Goal: Information Seeking & Learning: Learn about a topic

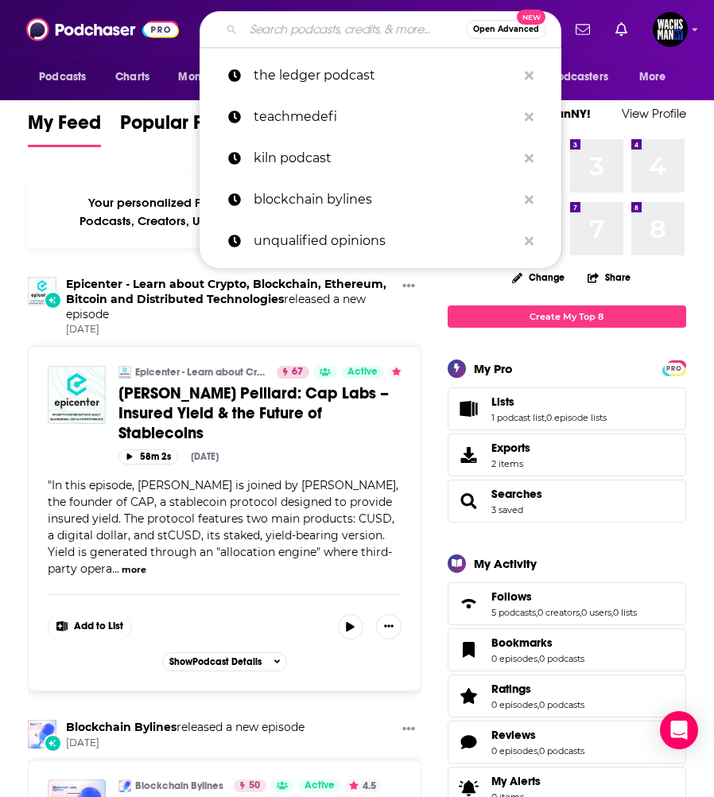
click at [317, 30] on input "Search podcasts, credits, & more..." at bounding box center [354, 29] width 223 height 25
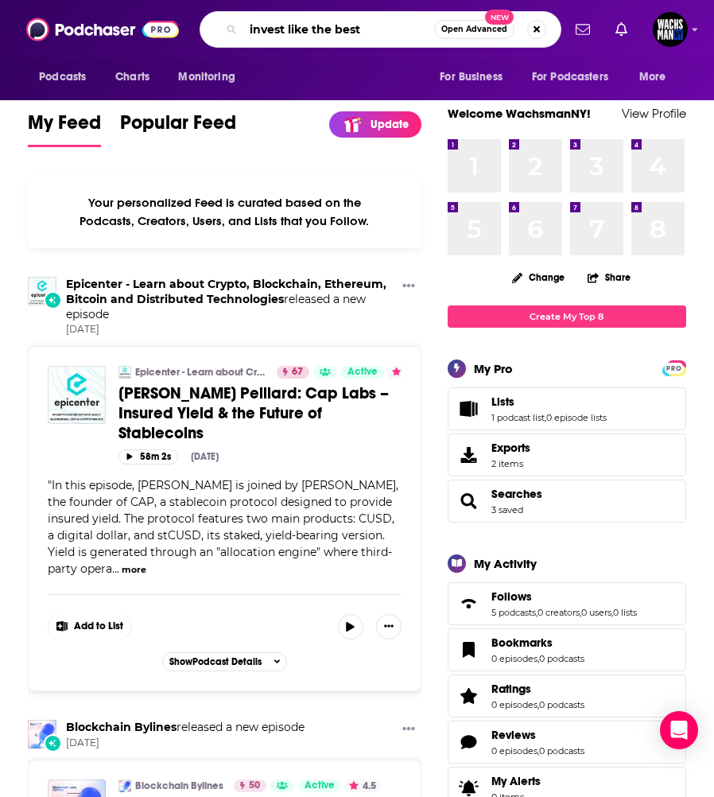
type input "invest like the best"
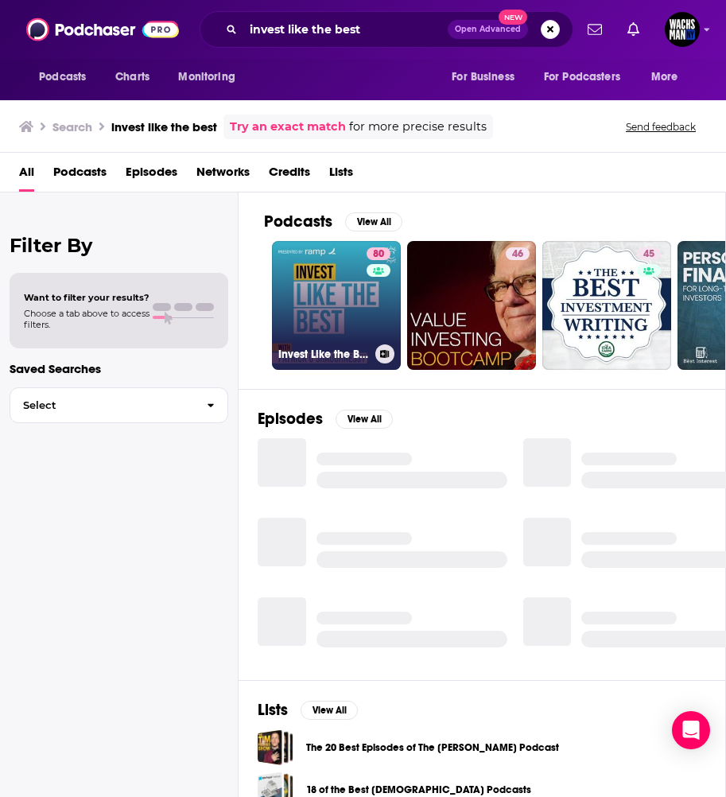
click at [317, 266] on link "80 Invest Like the Best with Patrick O'Shaughnessy" at bounding box center [336, 305] width 129 height 129
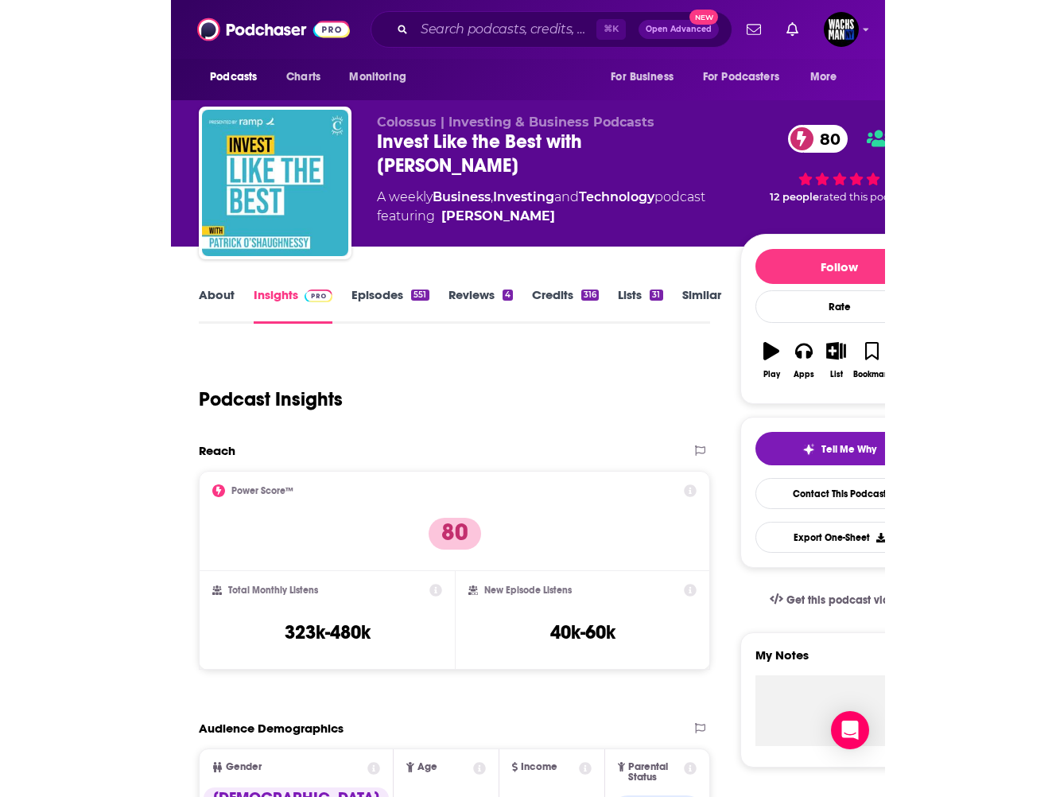
scroll to position [315, 0]
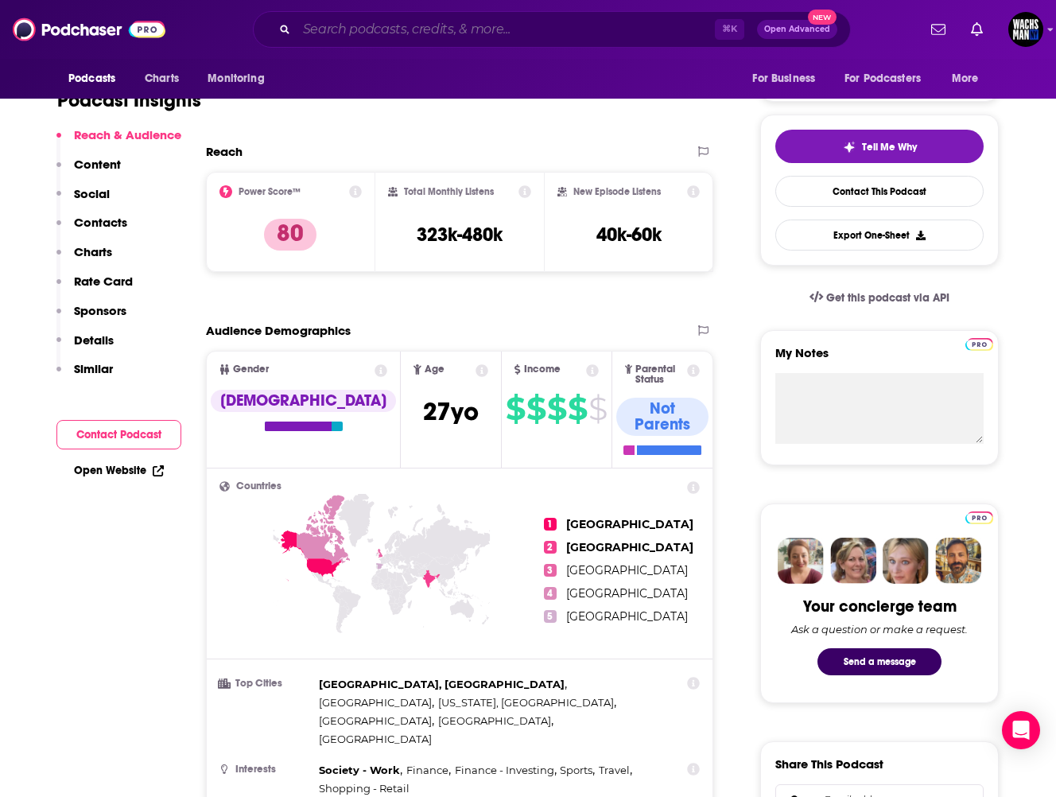
click at [430, 34] on input "Search podcasts, credits, & more..." at bounding box center [506, 29] width 418 height 25
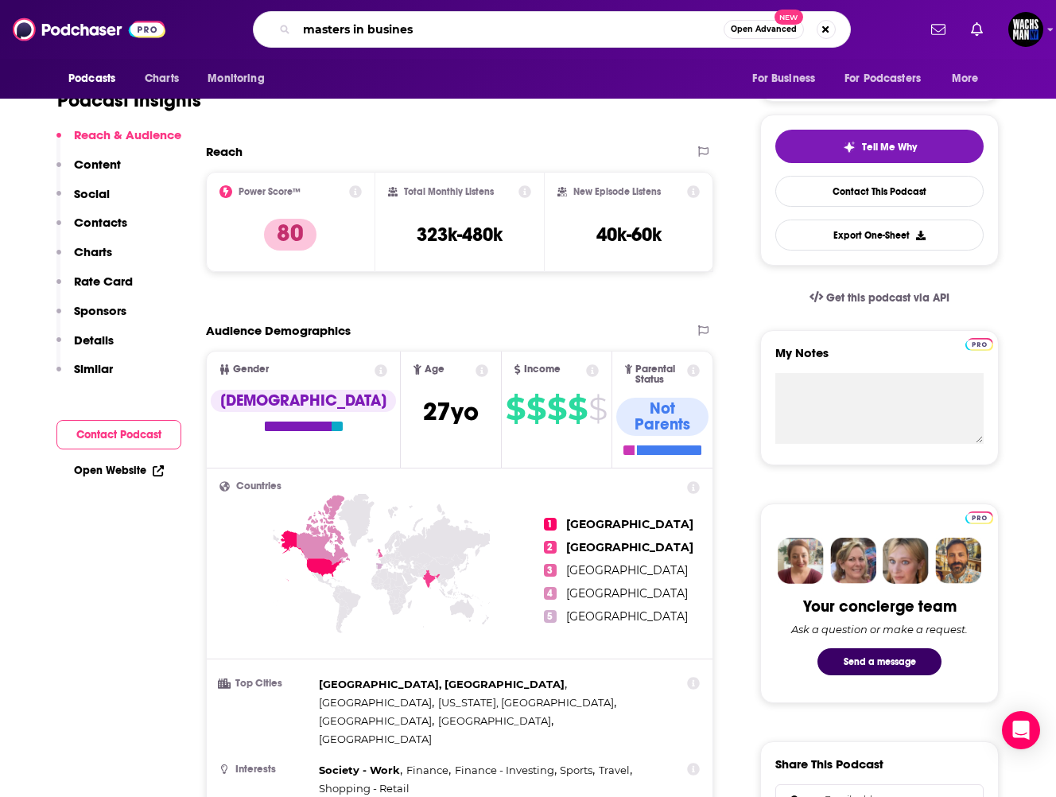
type input "masters in business"
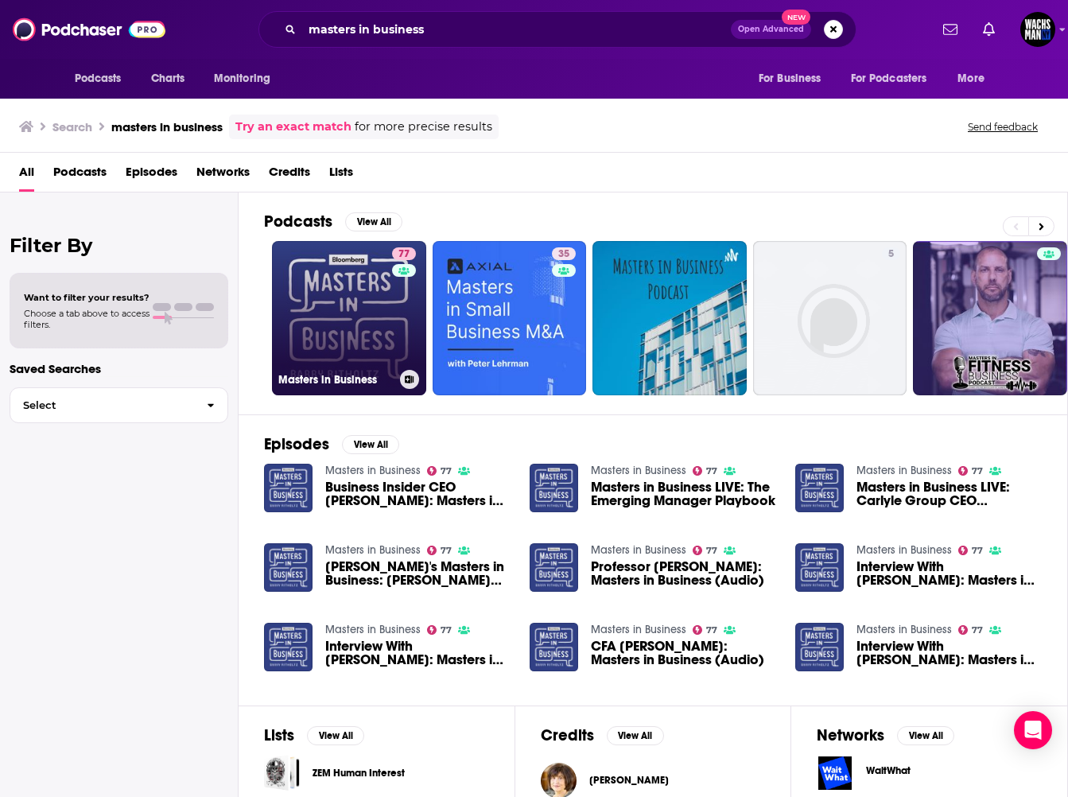
click at [315, 320] on link "77 Masters in Business" at bounding box center [349, 318] width 154 height 154
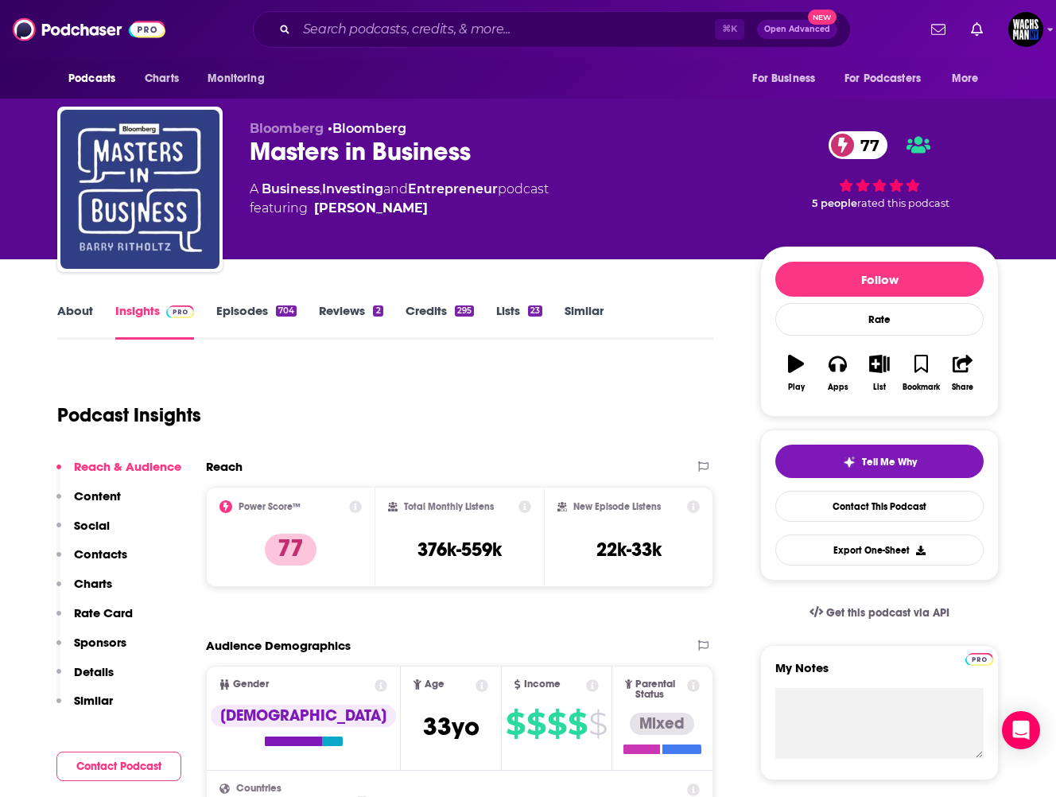
scroll to position [3, 0]
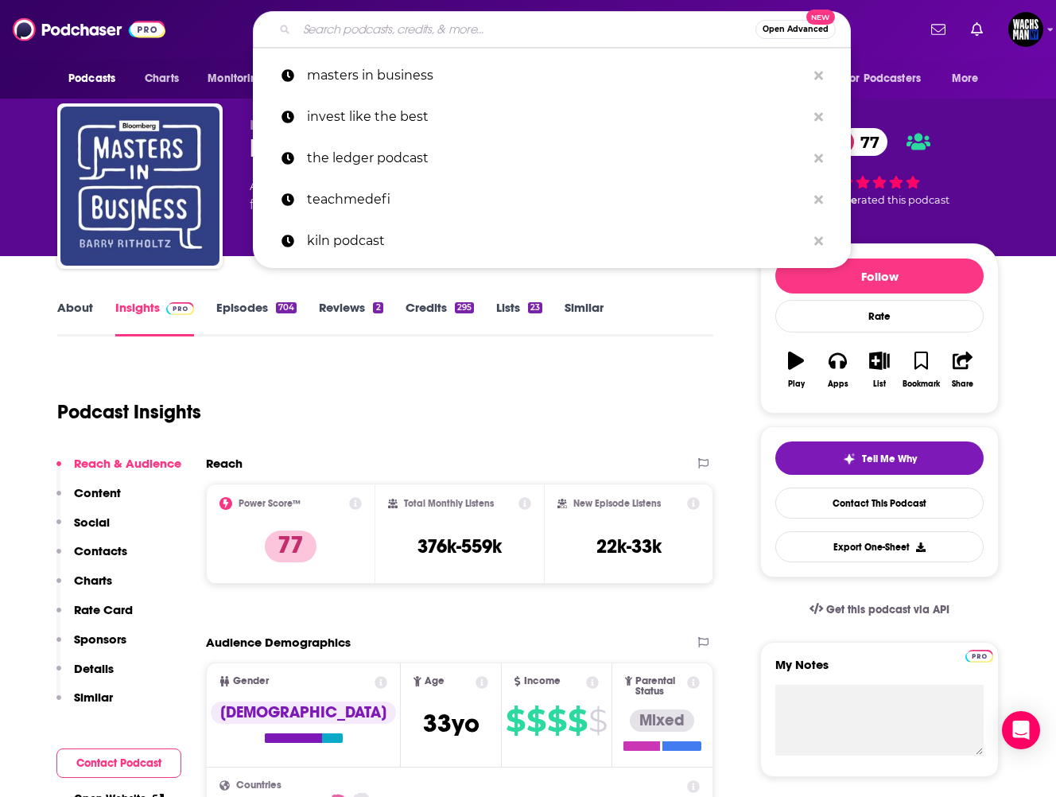
click at [501, 25] on input "Search podcasts, credits, & more..." at bounding box center [526, 29] width 459 height 25
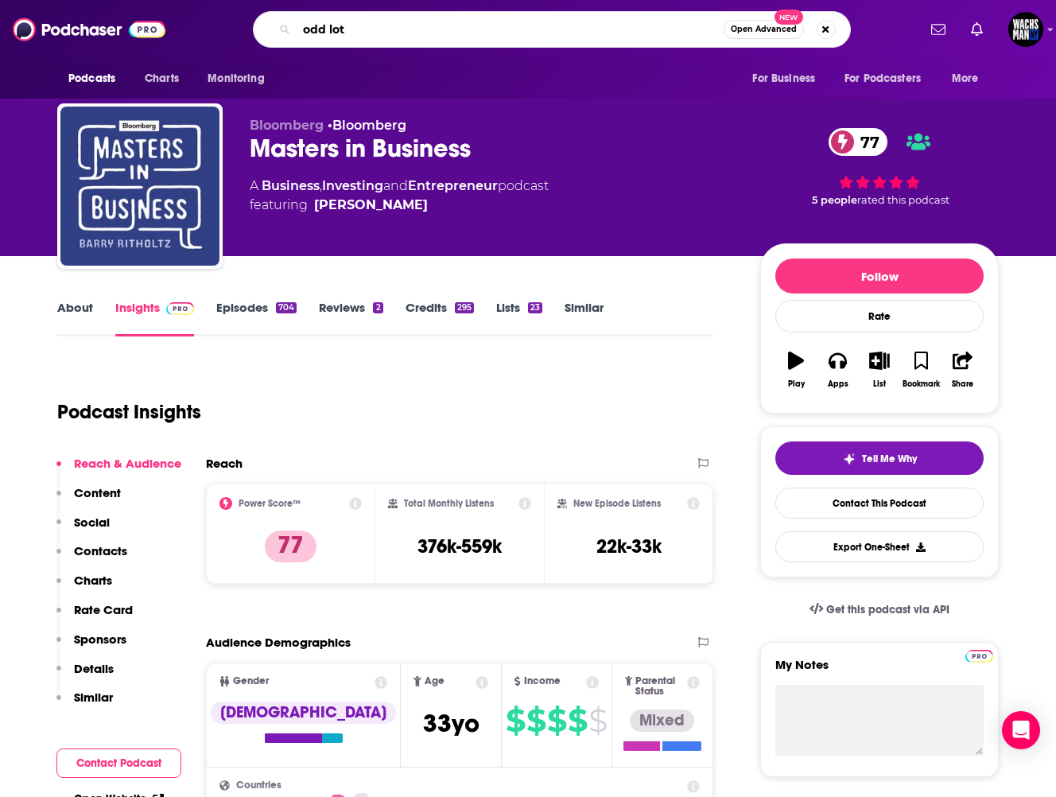
type input "odd lots"
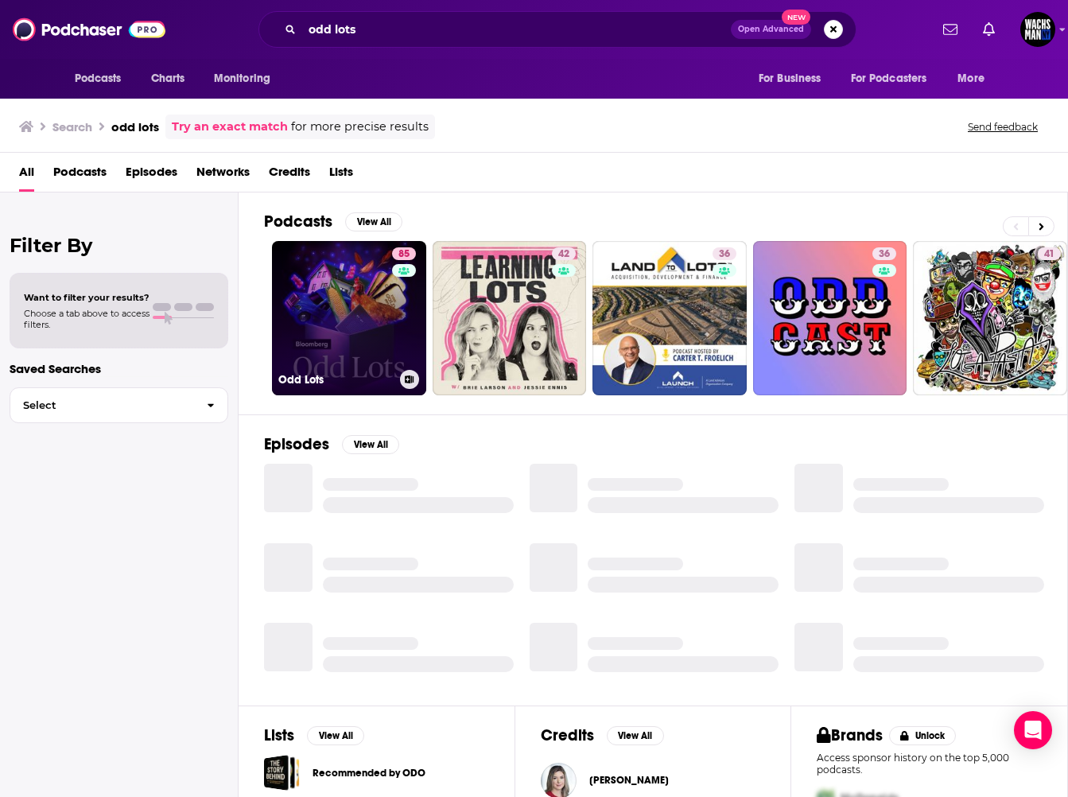
click at [387, 298] on link "85 Odd Lots" at bounding box center [349, 318] width 154 height 154
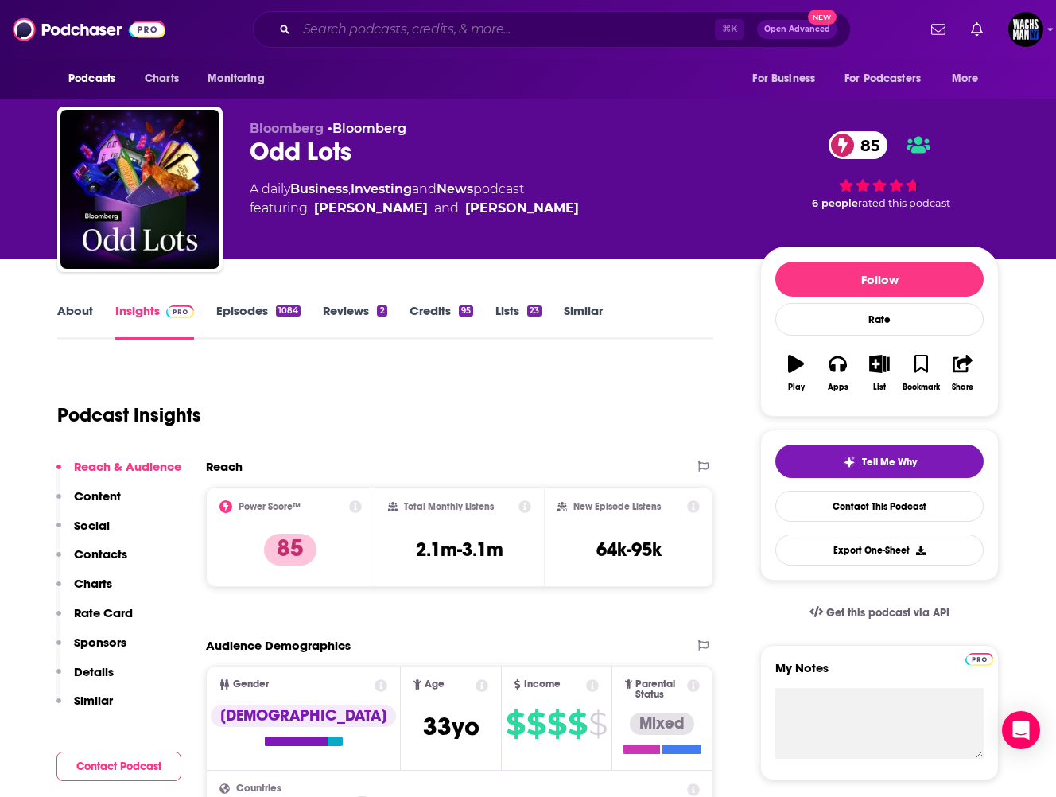
click at [584, 35] on input "Search podcasts, credits, & more..." at bounding box center [506, 29] width 418 height 25
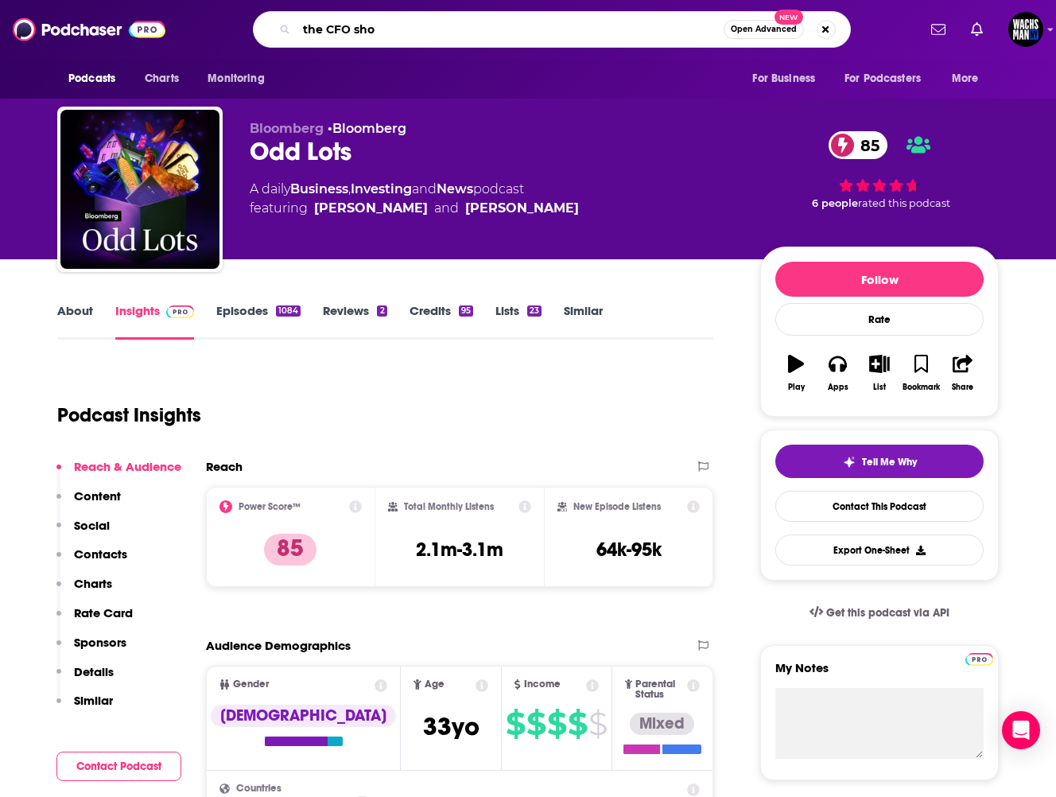
type input "the CFO show"
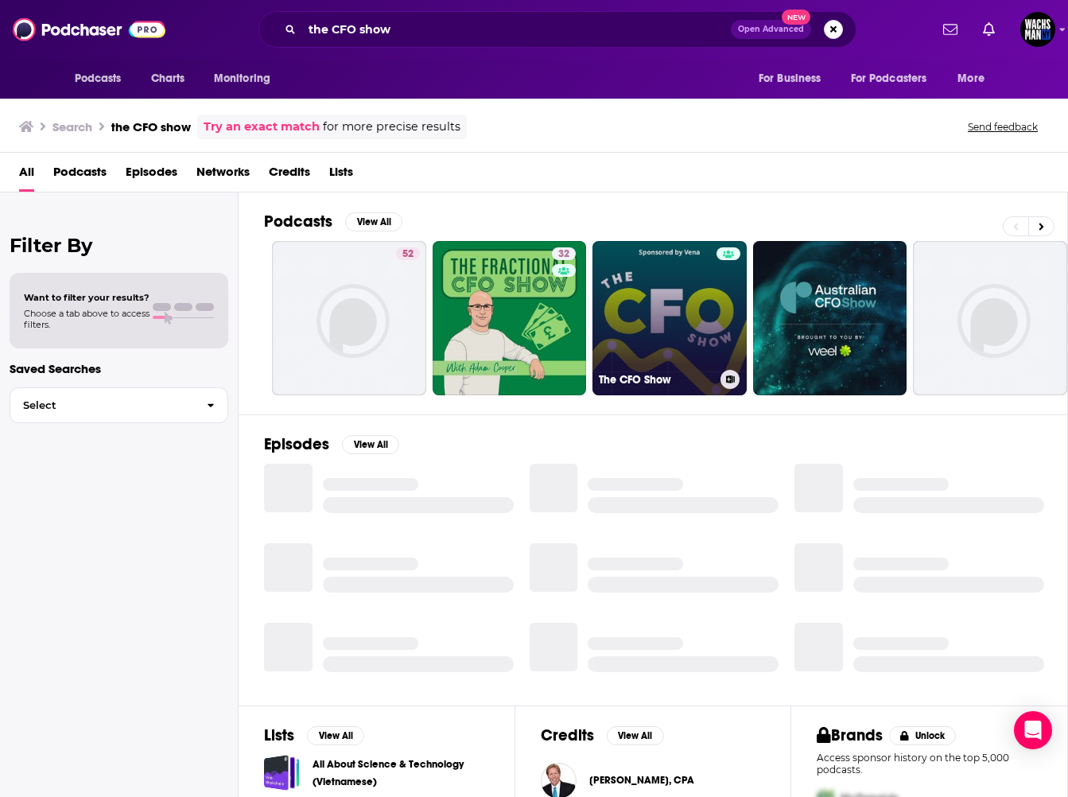
click at [702, 297] on link "The CFO Show" at bounding box center [670, 318] width 154 height 154
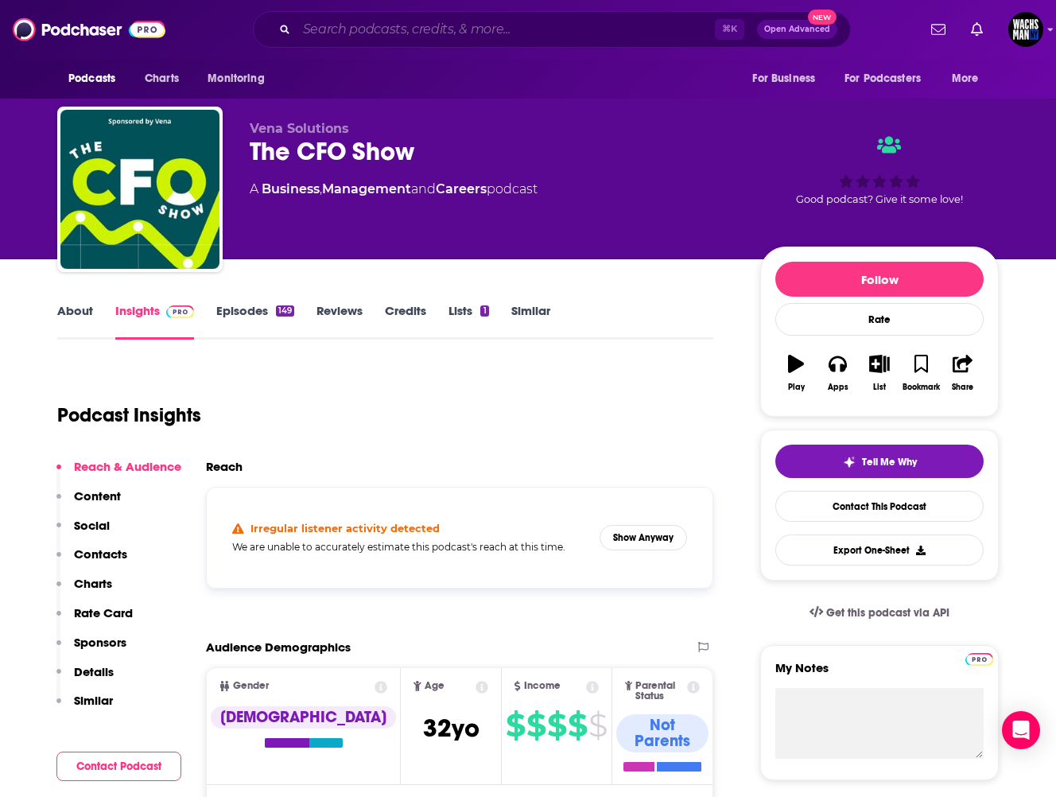
click at [427, 29] on input "Search podcasts, credits, & more..." at bounding box center [506, 29] width 418 height 25
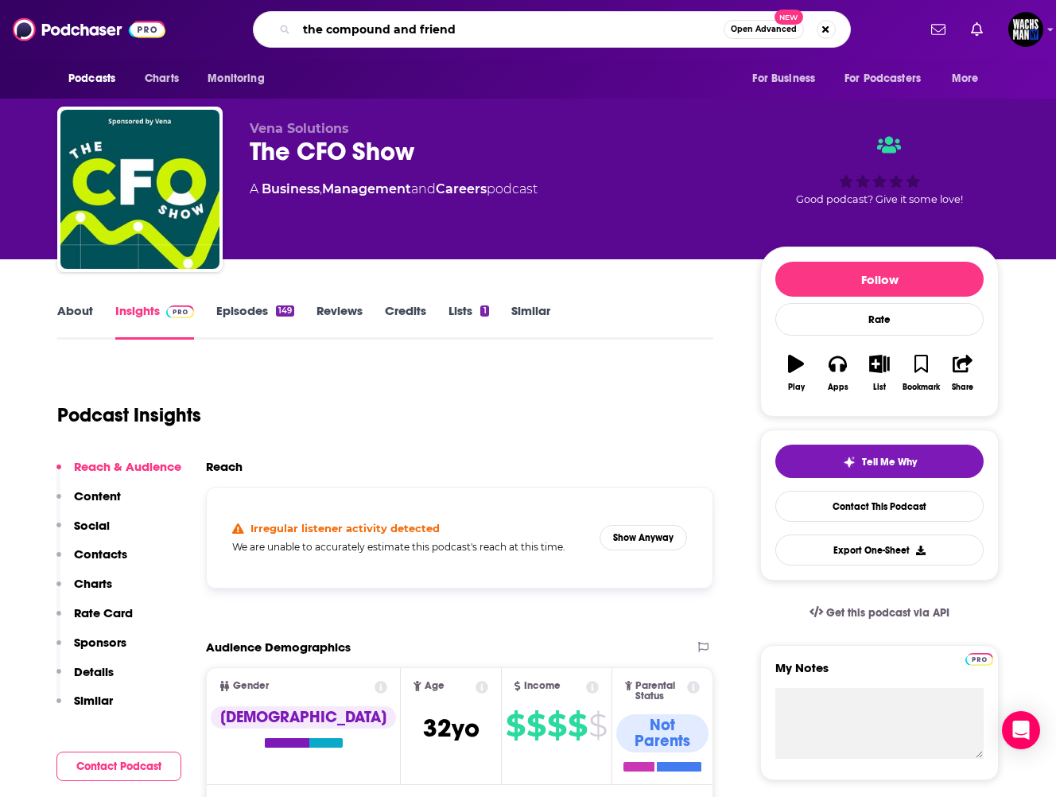
type input "the compound and friends"
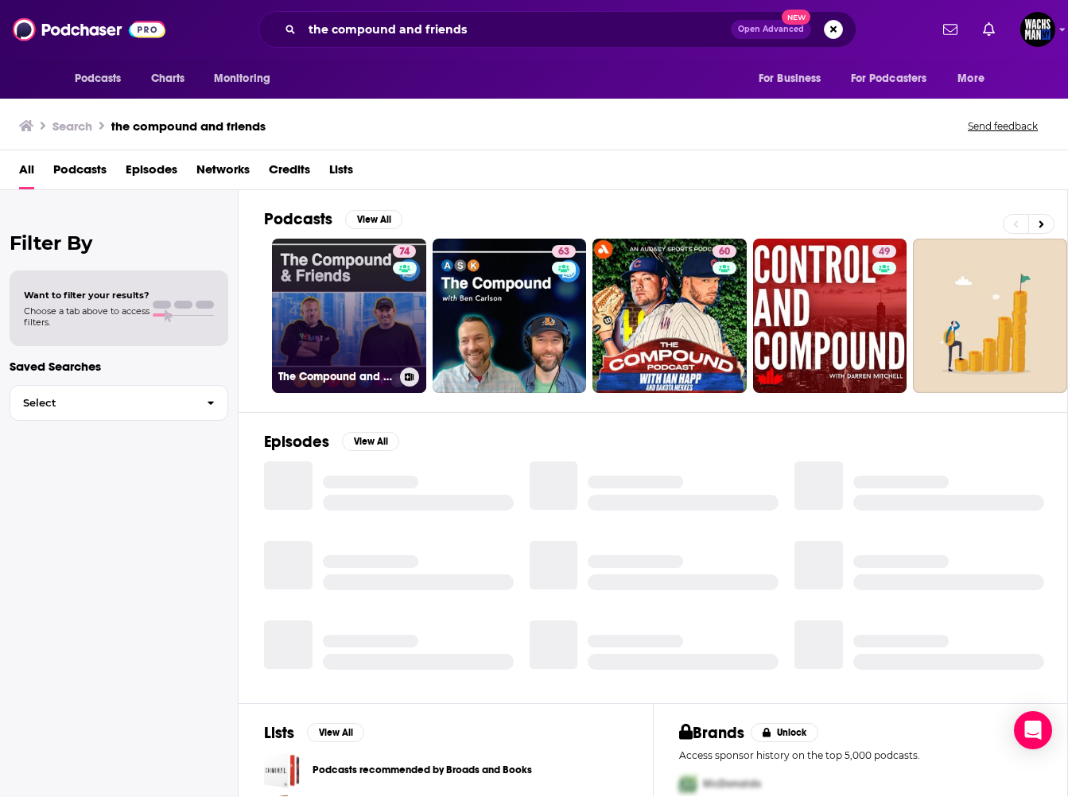
click at [345, 321] on link "74 The Compound and Friends" at bounding box center [349, 316] width 154 height 154
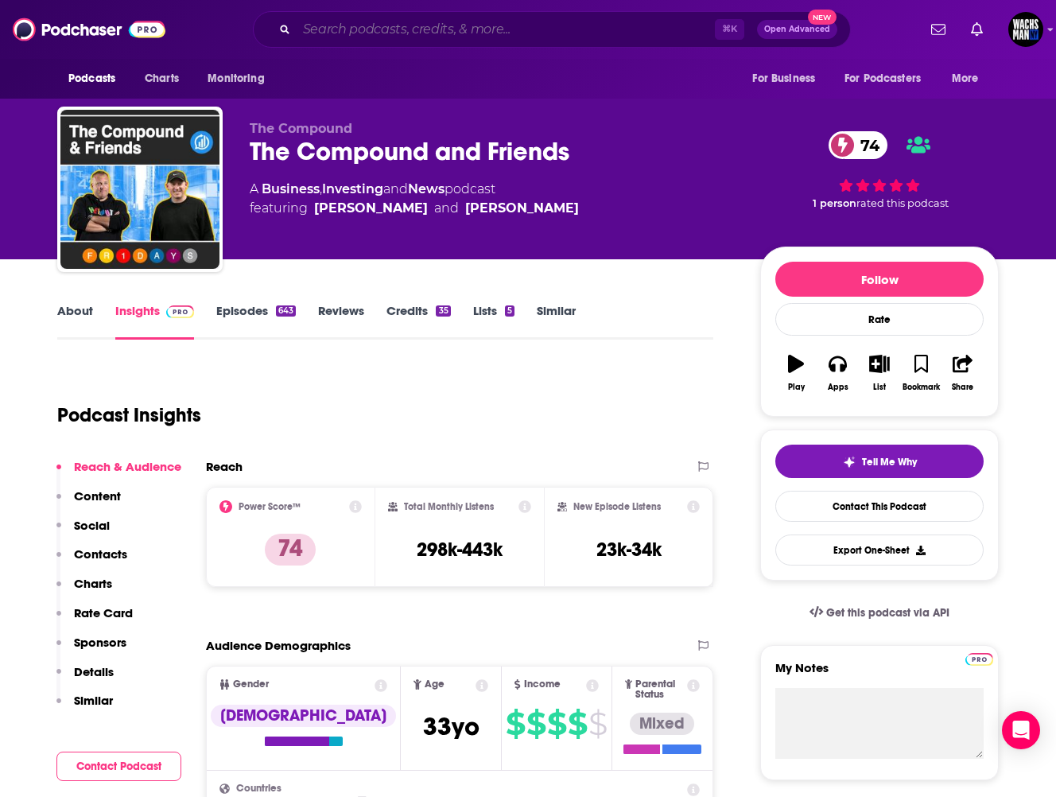
click at [414, 36] on input "Search podcasts, credits, & more..." at bounding box center [506, 29] width 418 height 25
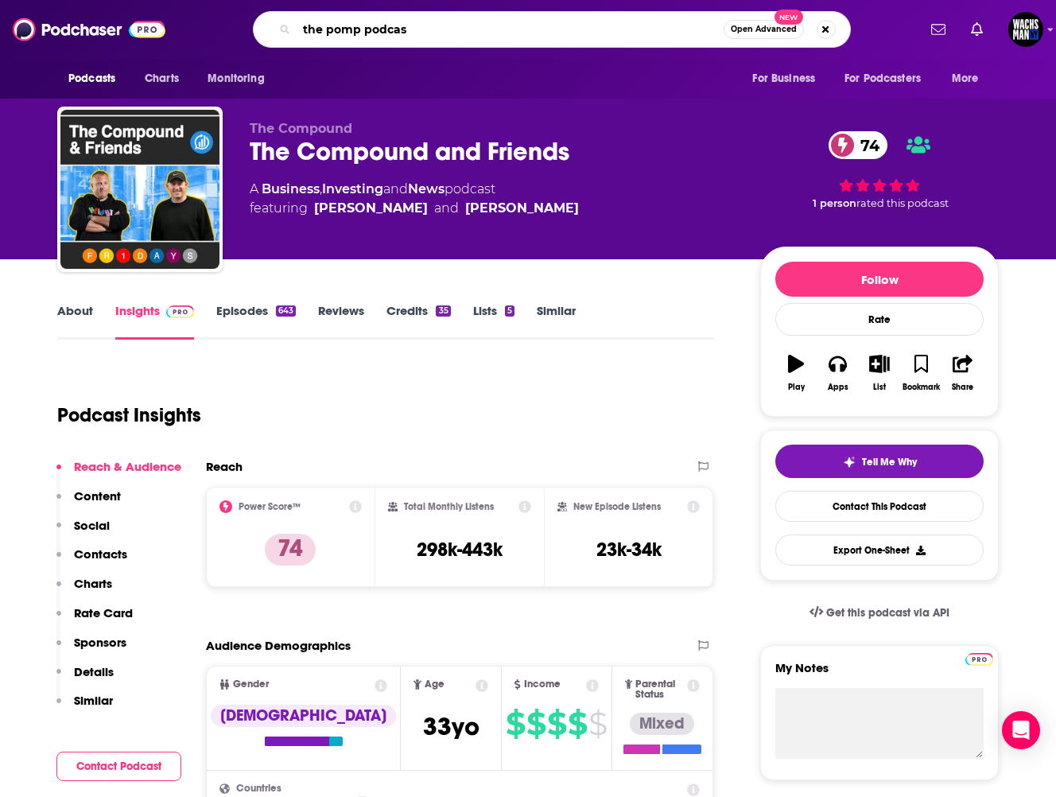
type input "the pomp podcast"
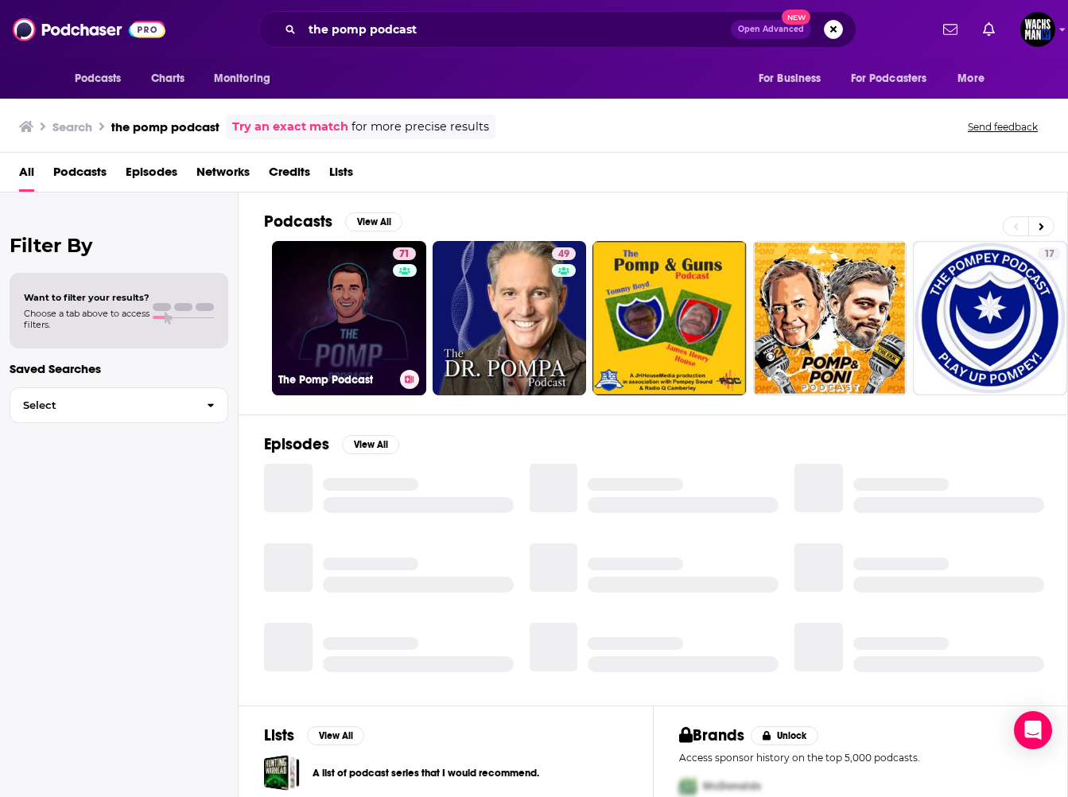
click at [404, 292] on div "71" at bounding box center [406, 308] width 27 height 122
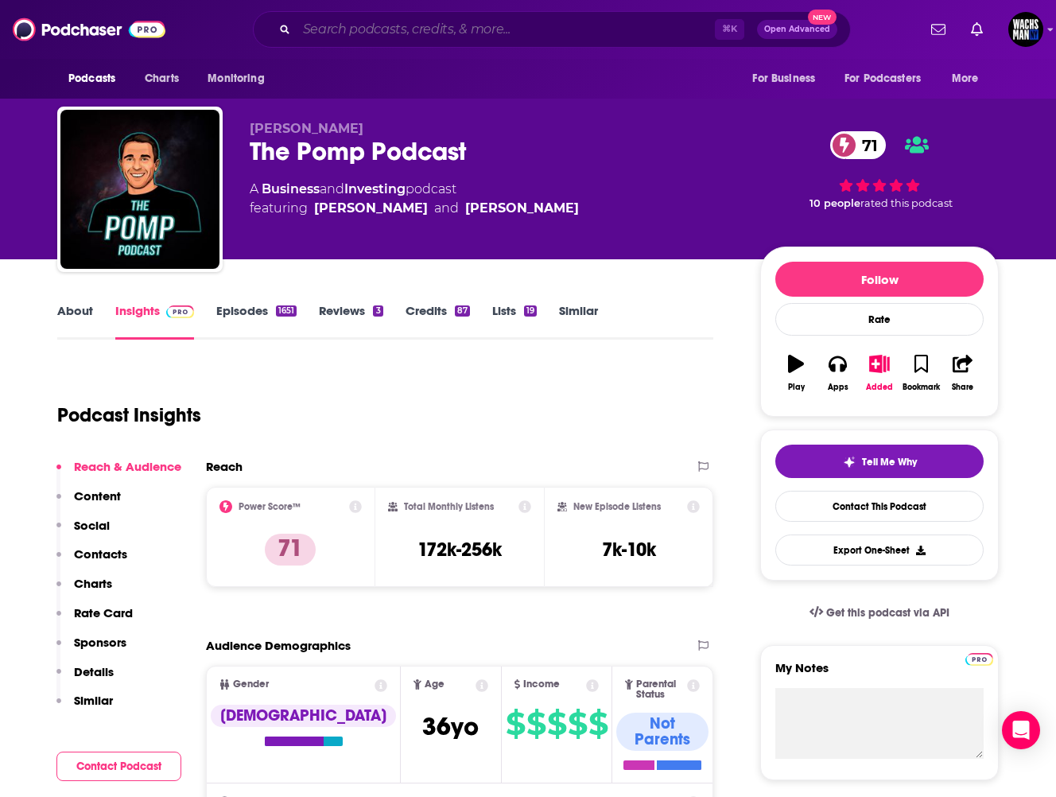
click at [399, 36] on input "Search podcasts, credits, & more..." at bounding box center [506, 29] width 418 height 25
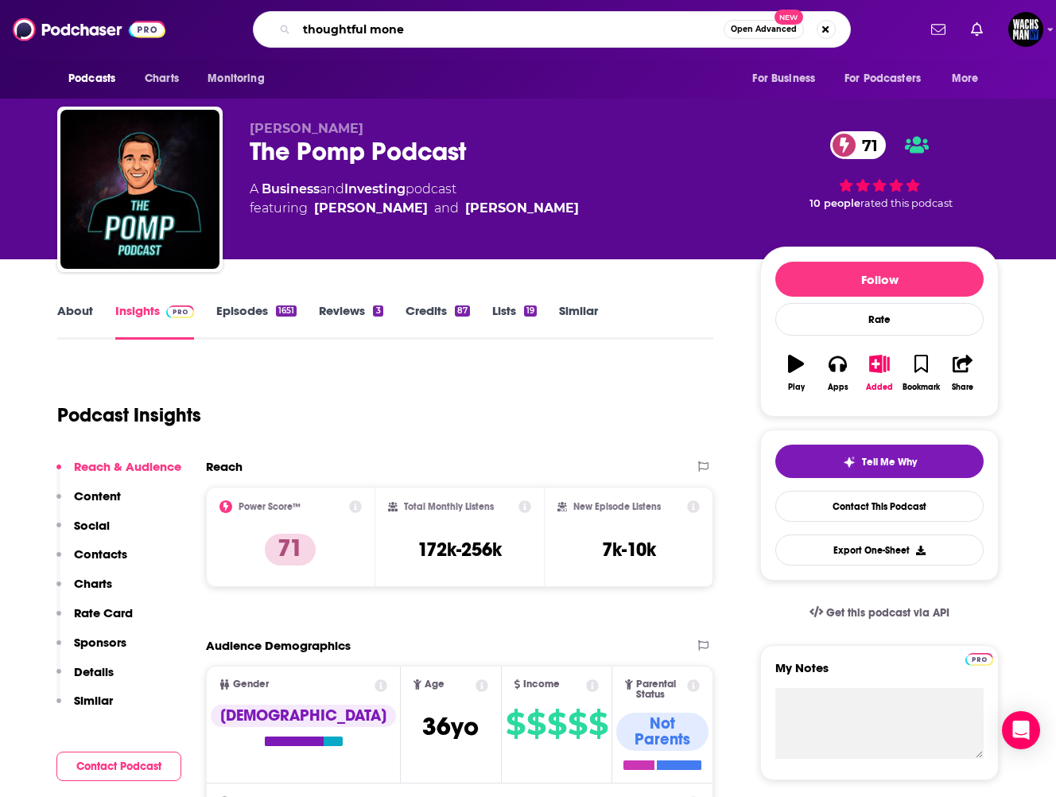
type input "thoughtful money"
click at [667, 22] on input "thoughtful money" at bounding box center [510, 29] width 427 height 25
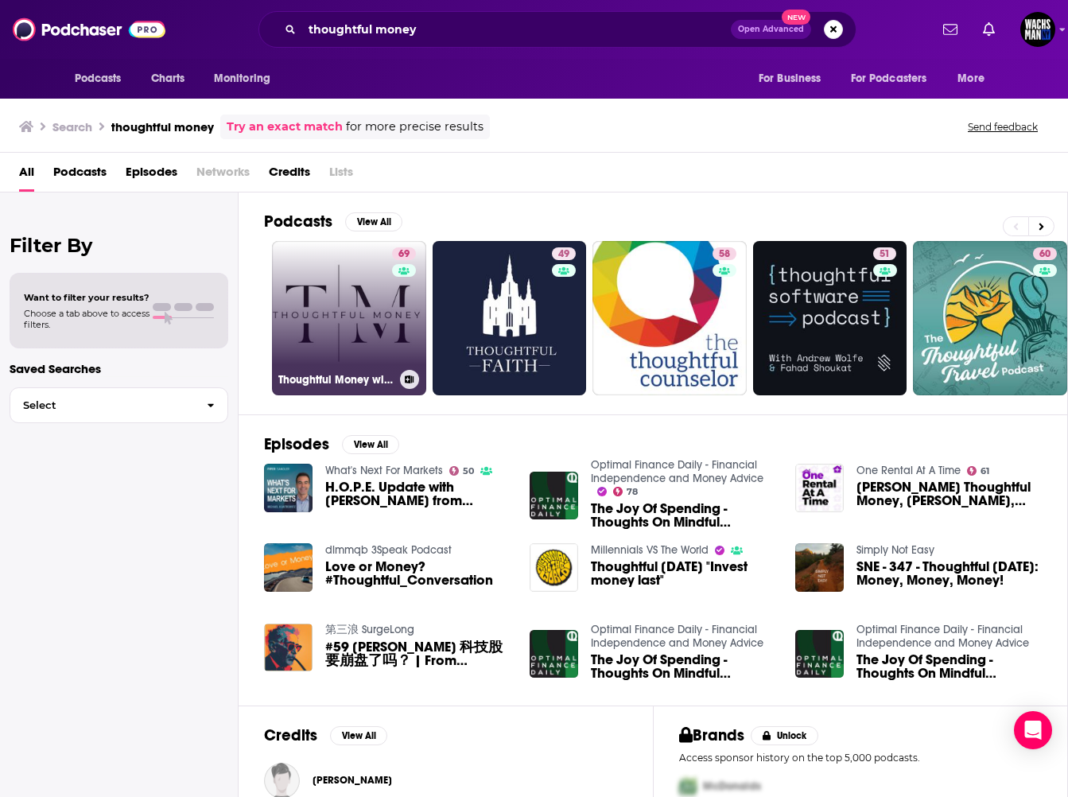
click at [321, 324] on link "69 Thoughtful Money with Adam Taggart" at bounding box center [349, 318] width 154 height 154
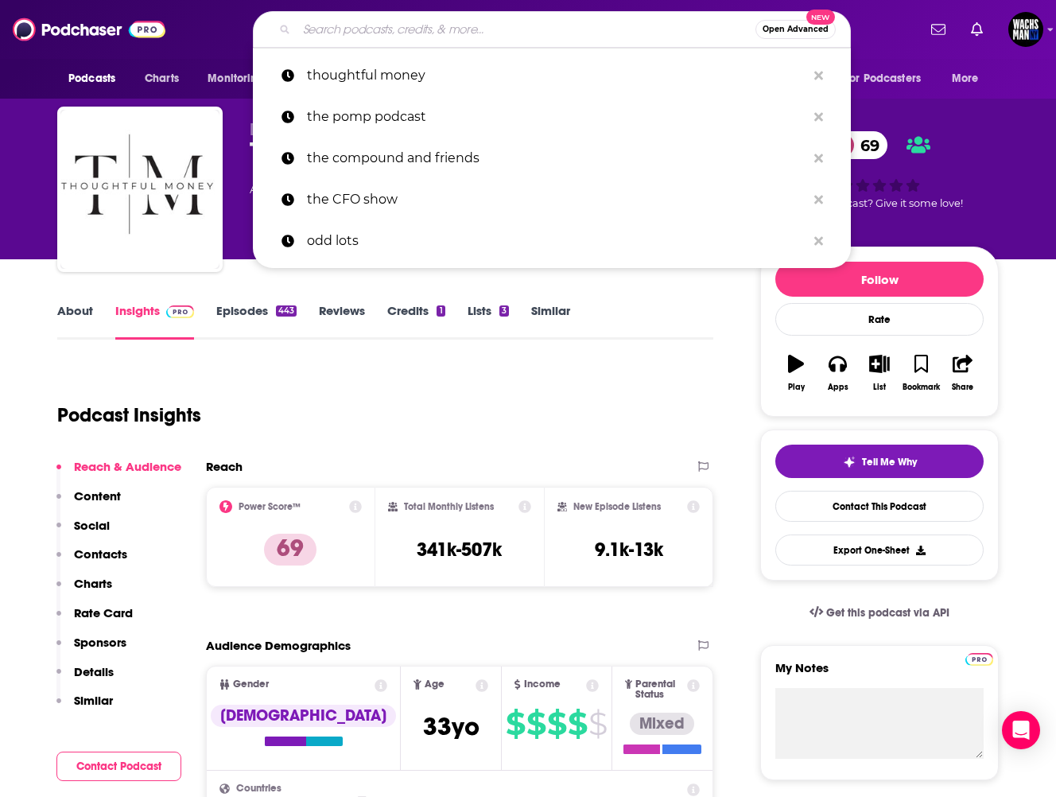
click at [330, 32] on input "Search podcasts, credits, & more..." at bounding box center [526, 29] width 459 height 25
paste input "LightSpeed Podcast"
type input "LightSpeed Podcast"
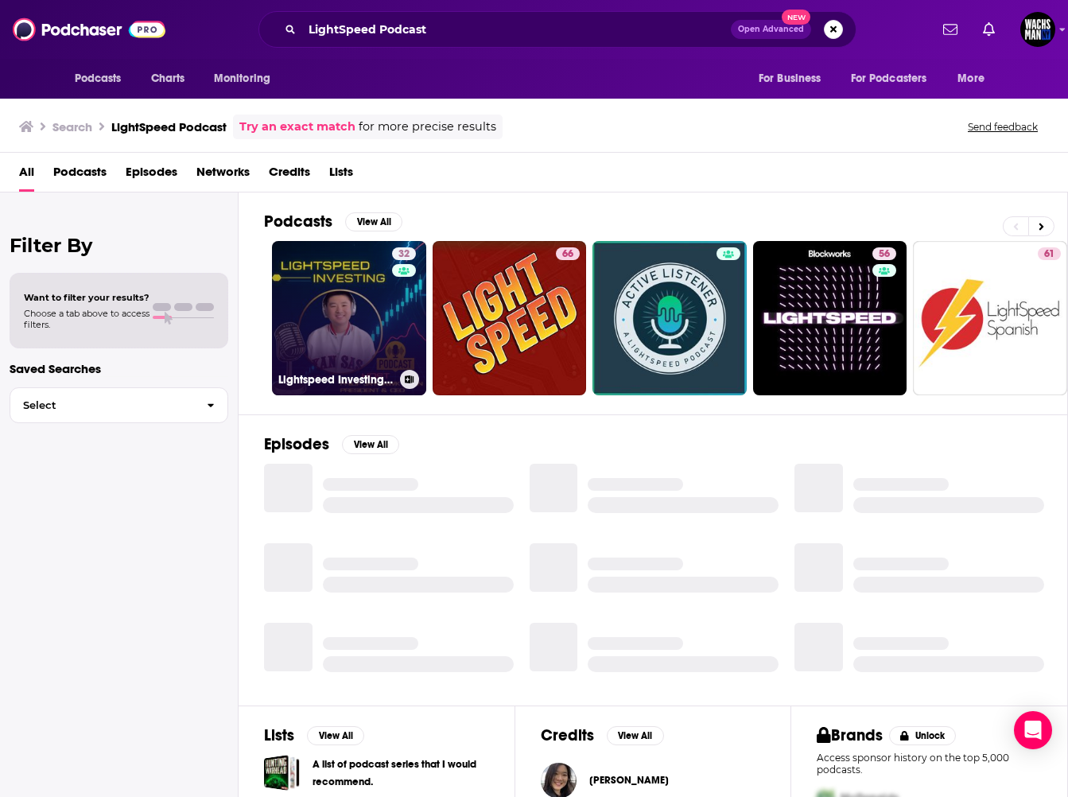
click at [380, 310] on link "32 Lightspeed Investing Podcast" at bounding box center [349, 318] width 154 height 154
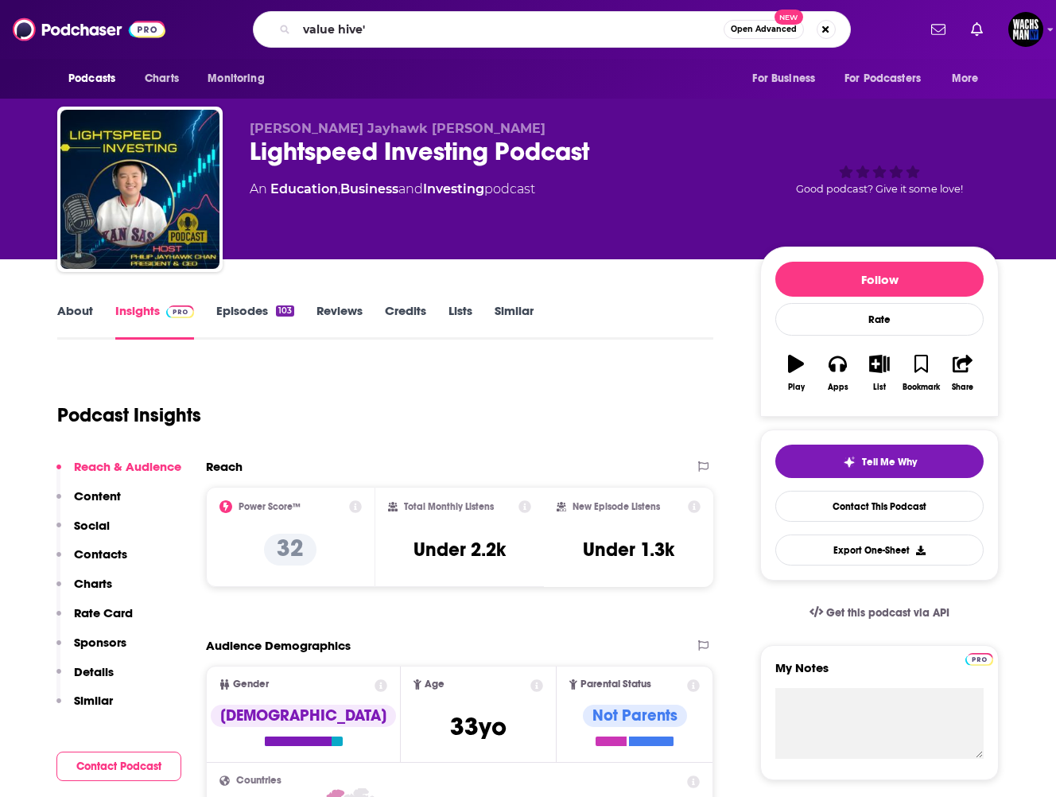
type input "value hive"
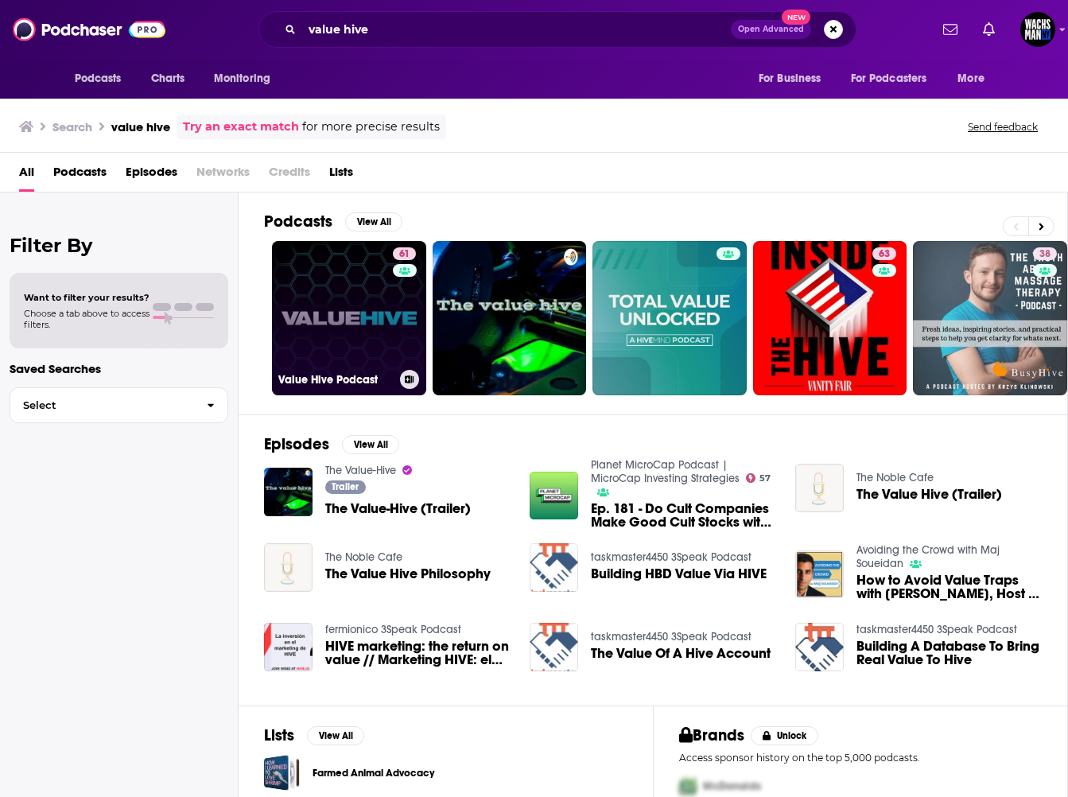
click at [332, 292] on link "61 Value Hive Podcast" at bounding box center [349, 318] width 154 height 154
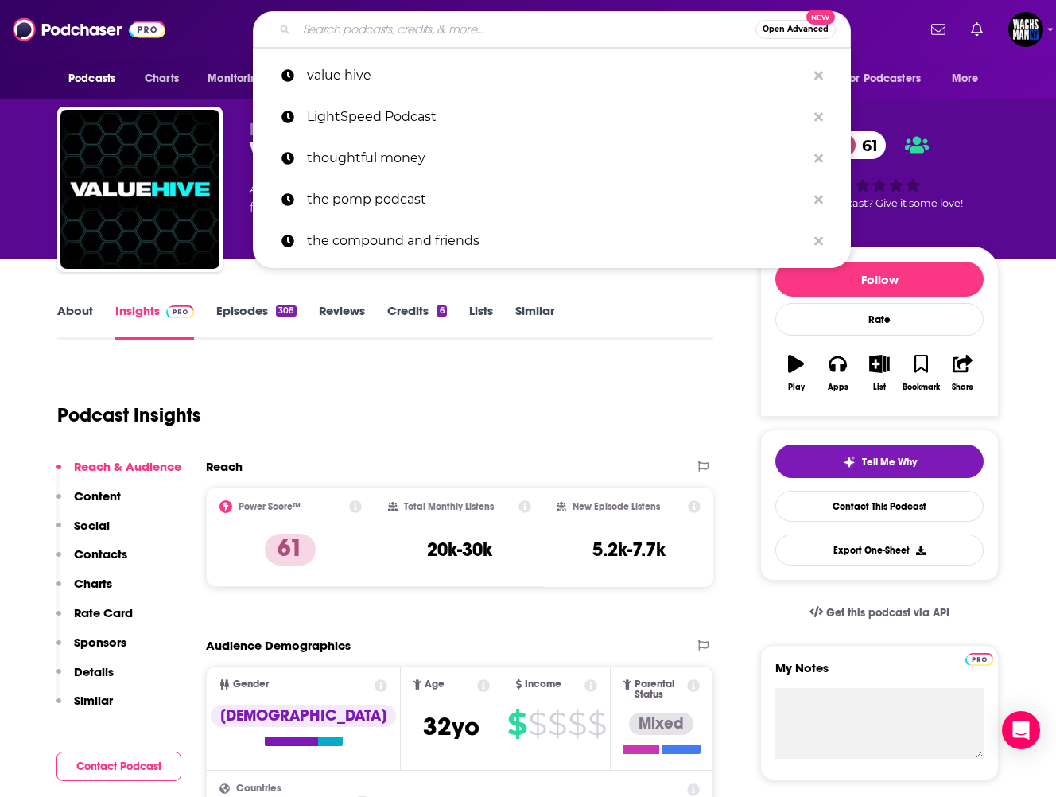
click at [430, 38] on input "Search podcasts, credits, & more..." at bounding box center [526, 29] width 459 height 25
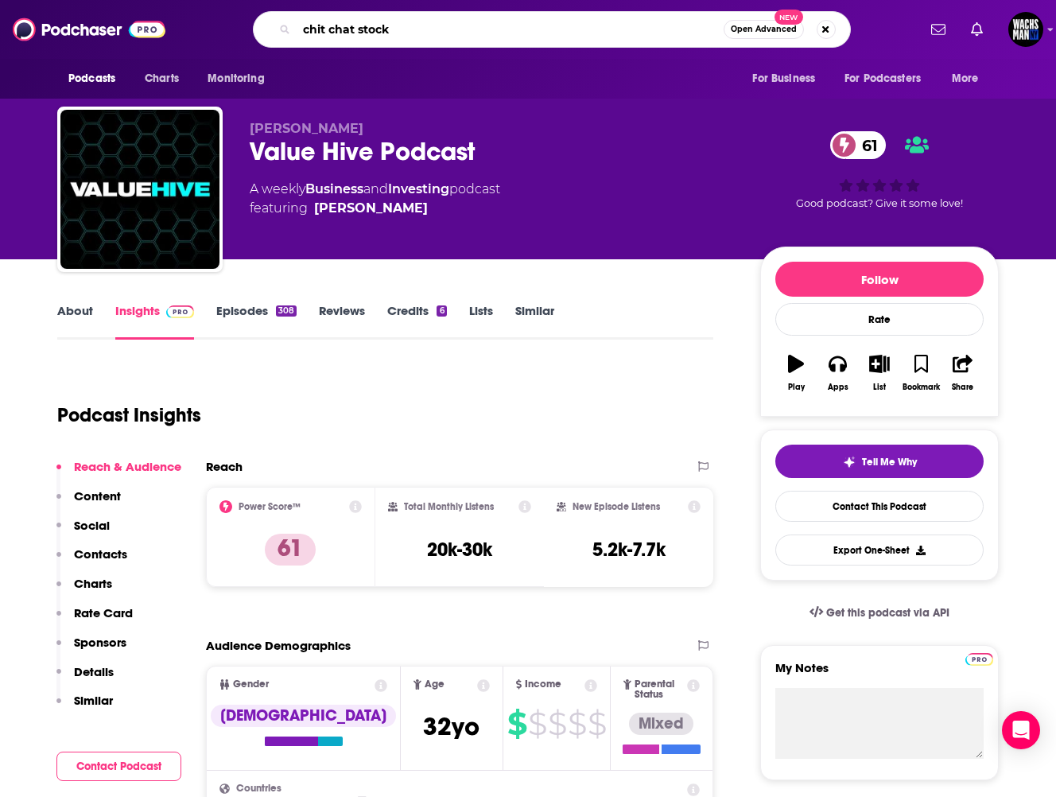
type input "chit chat stocks"
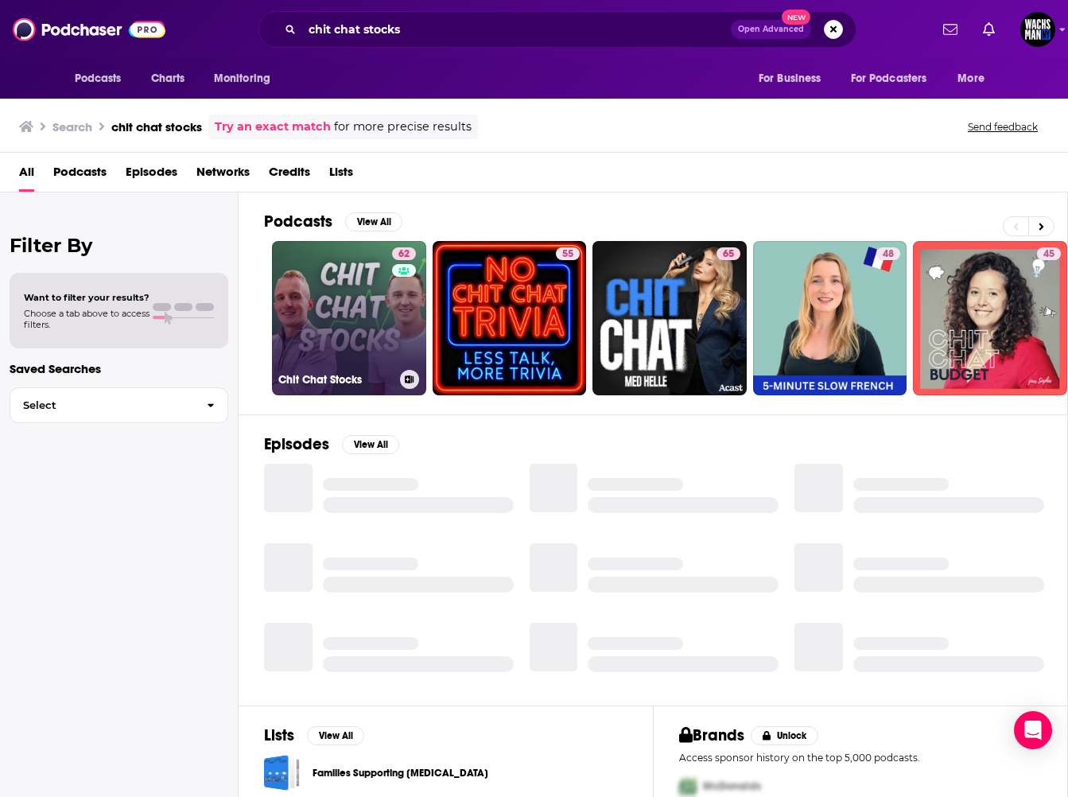
click at [321, 310] on link "62 Chit Chat Stocks" at bounding box center [349, 318] width 154 height 154
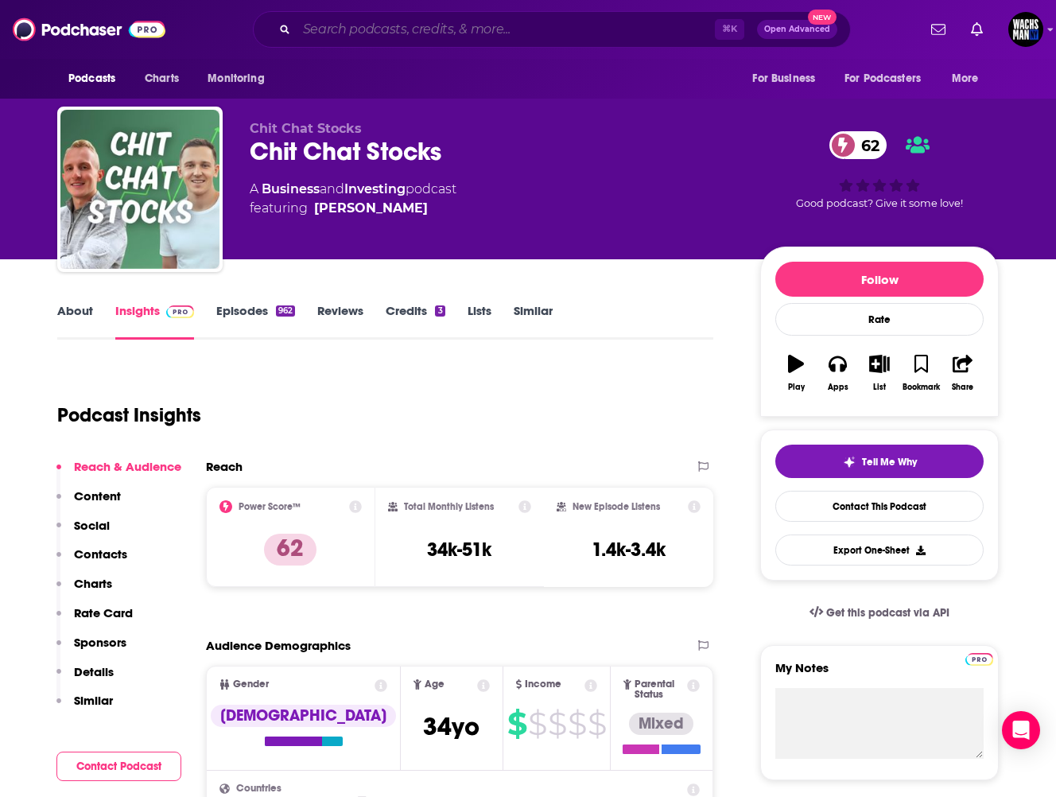
click at [389, 28] on input "Search podcasts, credits, & more..." at bounding box center [506, 29] width 418 height 25
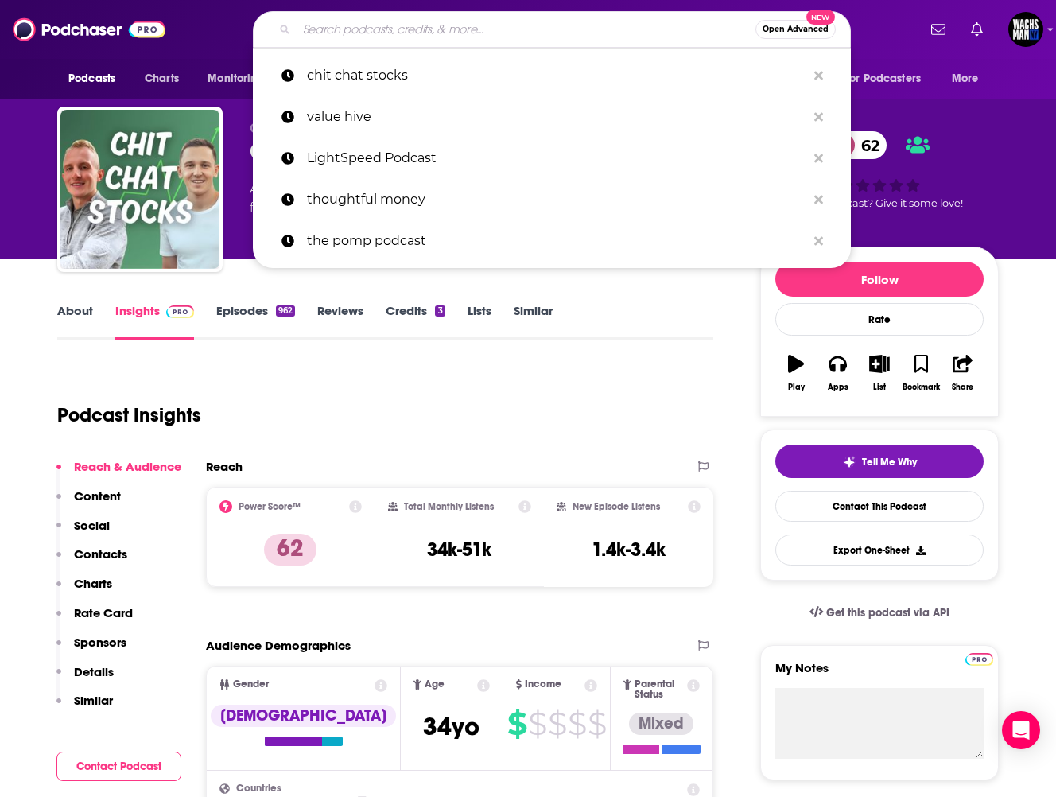
paste input "[PERSON_NAME] Podcast"
type input "[PERSON_NAME] Podcast"
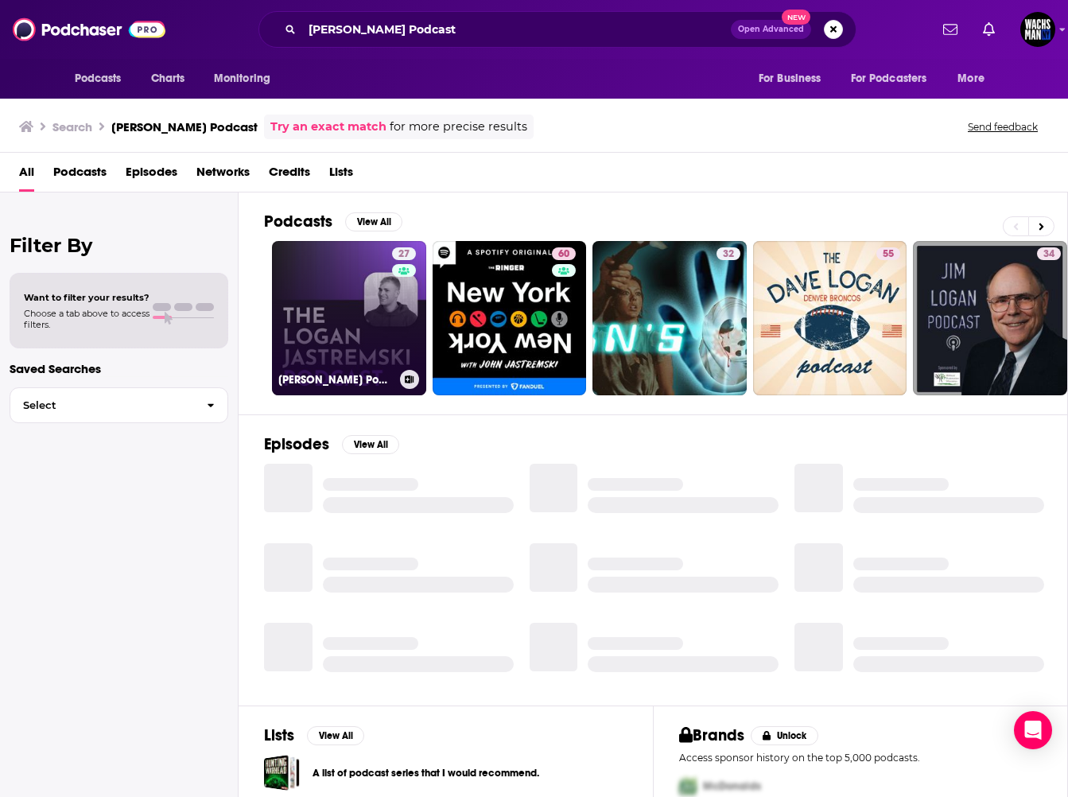
click at [373, 306] on link "27 [PERSON_NAME] Podcast" at bounding box center [349, 318] width 154 height 154
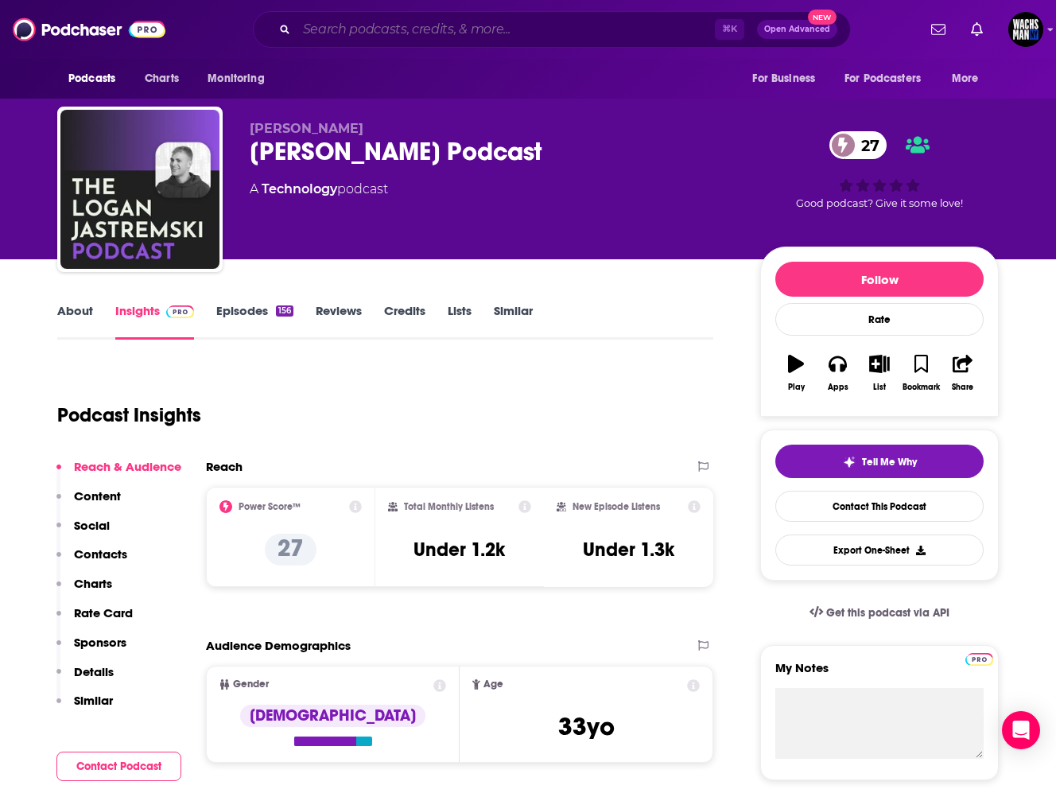
click at [430, 37] on input "Search podcasts, credits, & more..." at bounding box center [506, 29] width 418 height 25
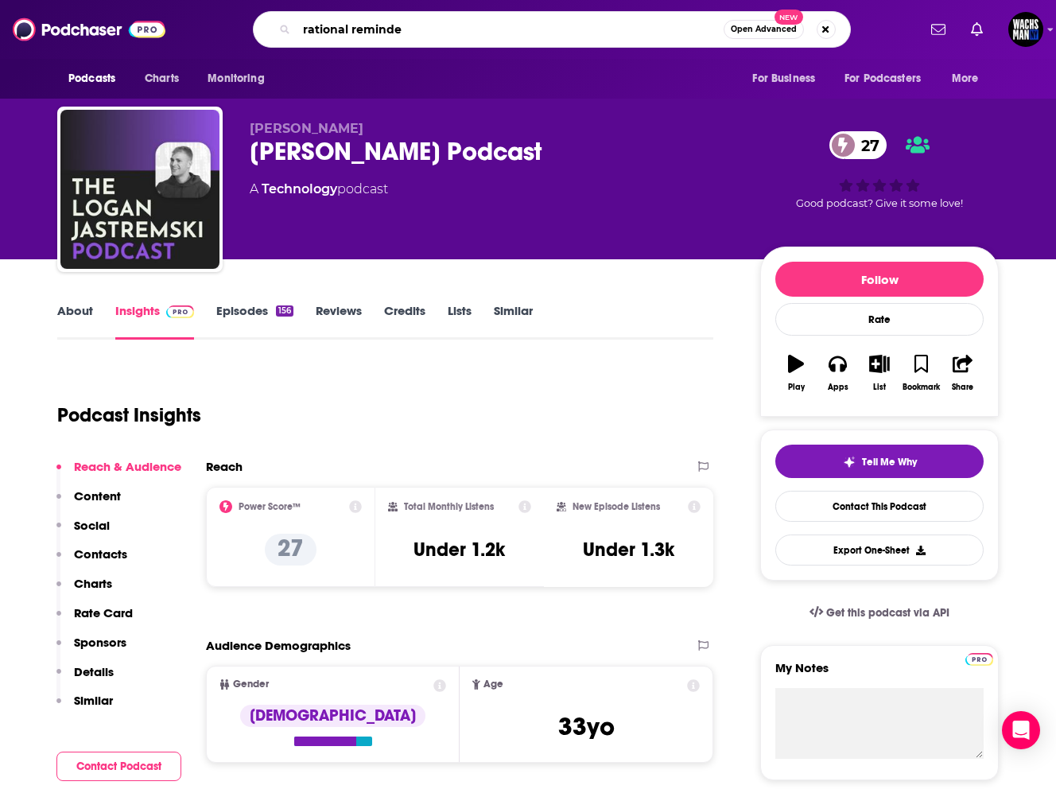
type input "rational reminder"
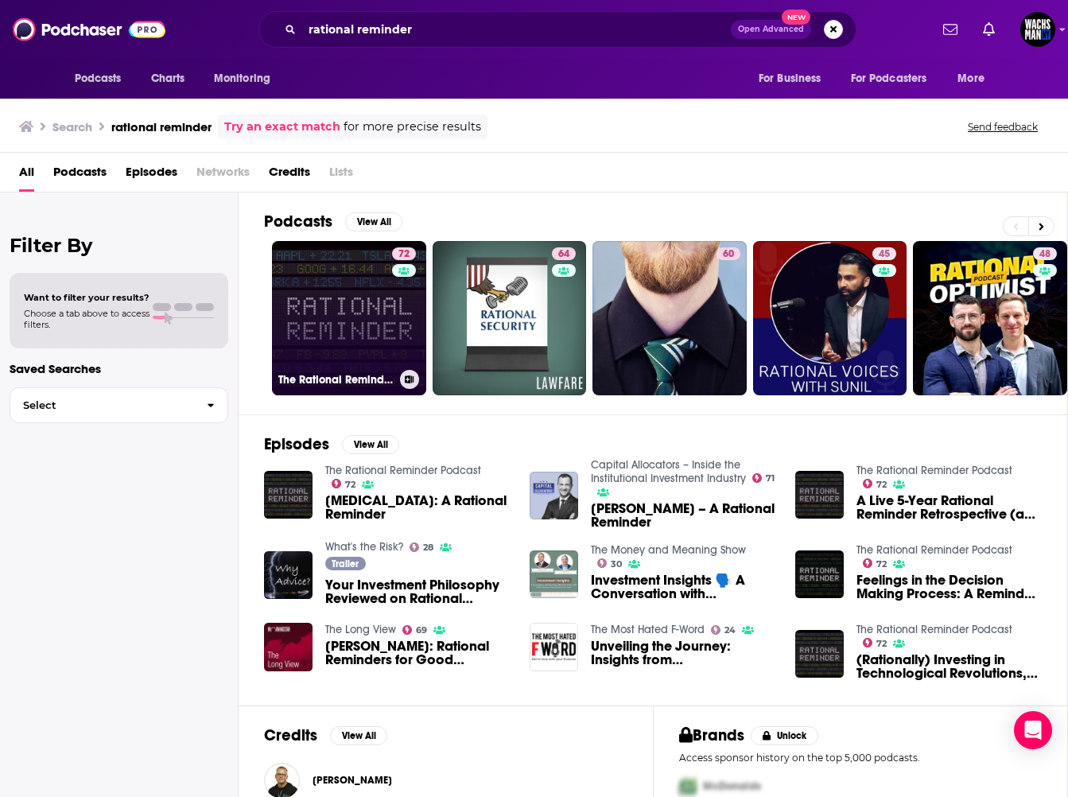
click at [357, 294] on link "72 The Rational Reminder Podcast" at bounding box center [349, 318] width 154 height 154
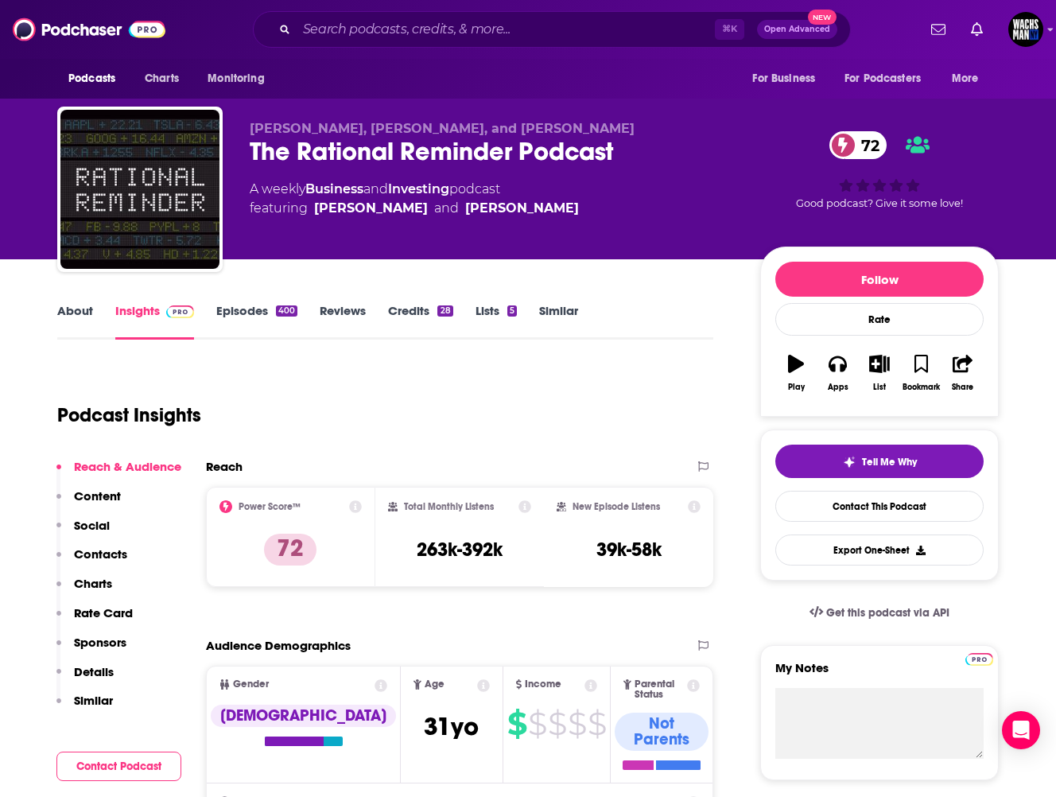
scroll to position [317, 0]
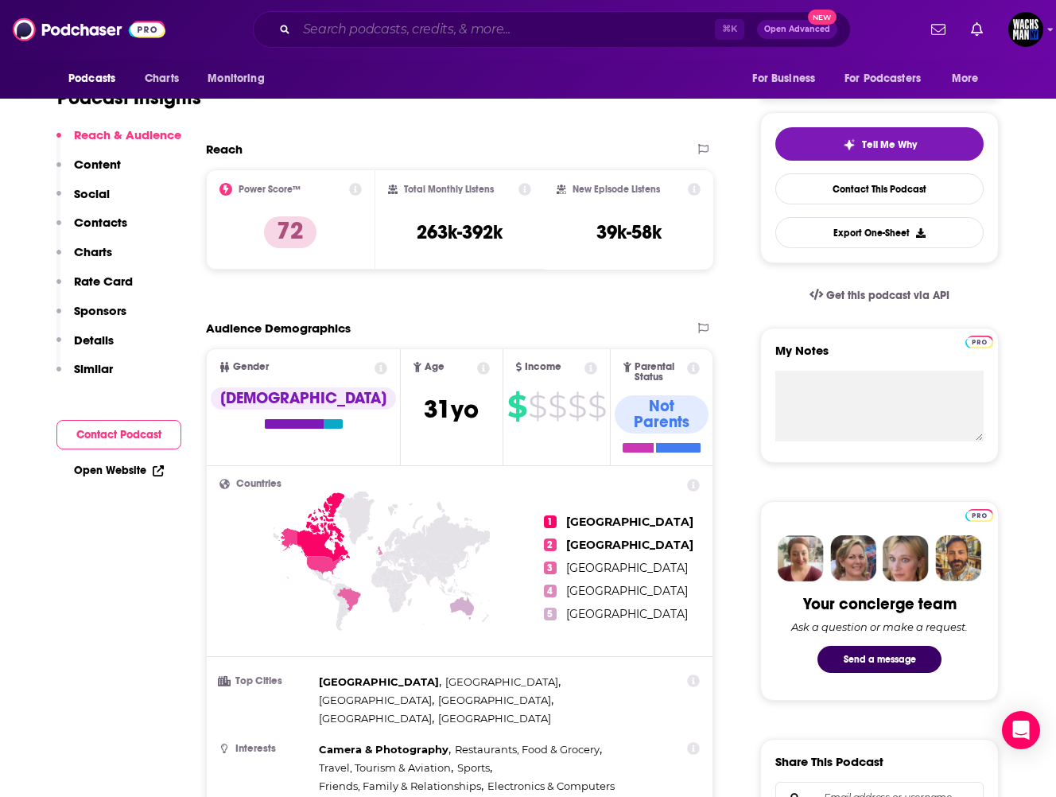
click at [519, 38] on input "Search podcasts, credits, & more..." at bounding box center [506, 29] width 418 height 25
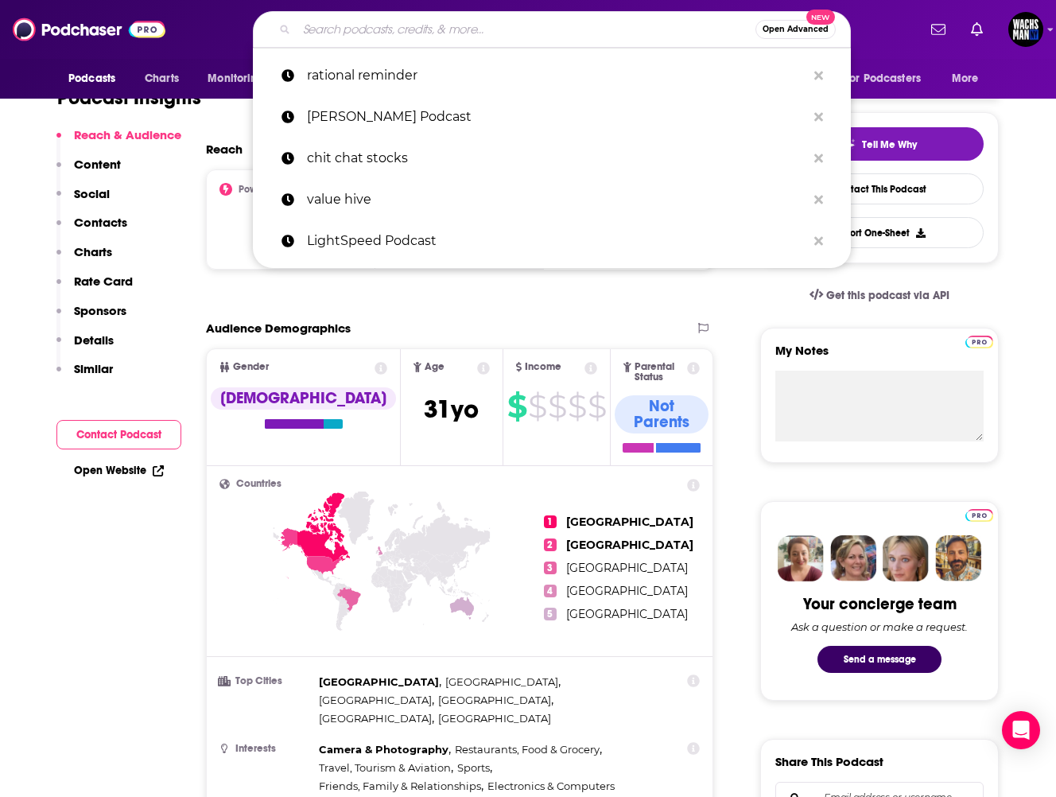
paste input "The Business Brew"
type input "The Business Brew"
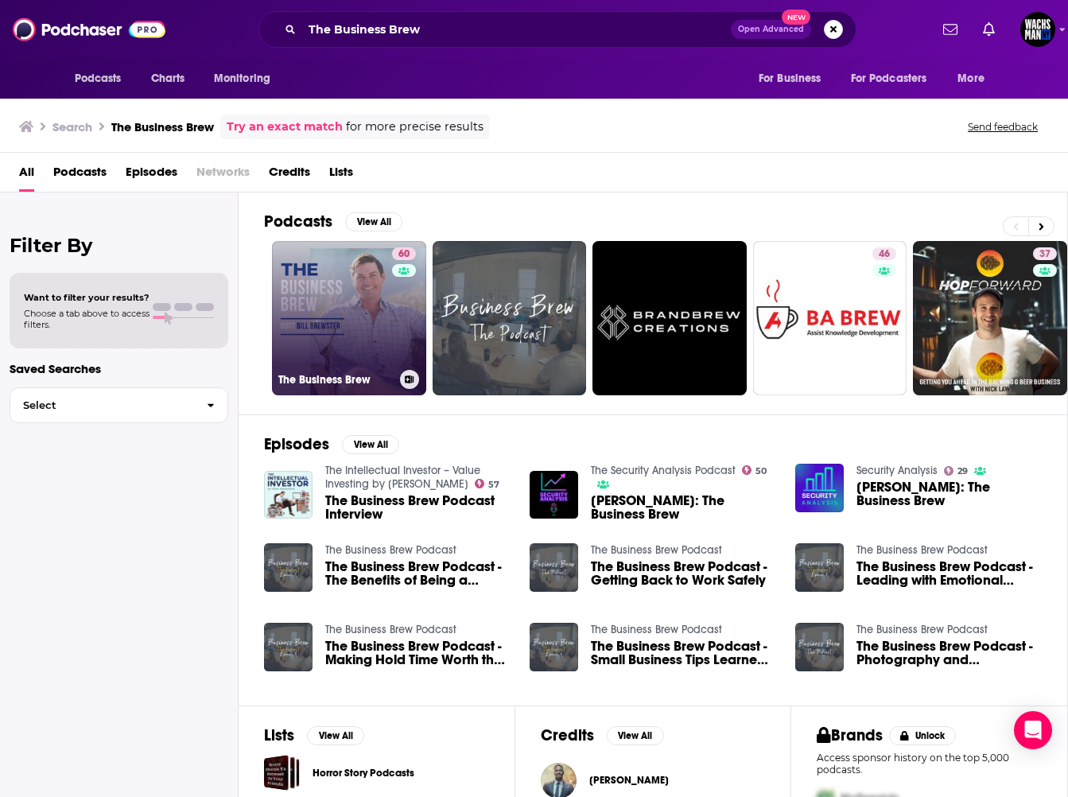
click at [363, 286] on link "60 The Business Brew" at bounding box center [349, 318] width 154 height 154
